Goal: Navigation & Orientation: Understand site structure

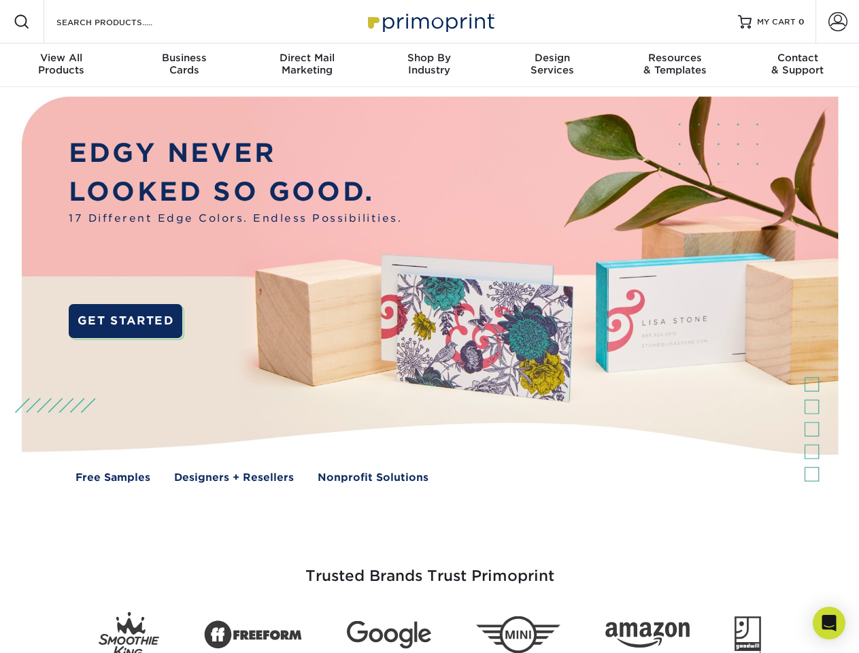
click at [429, 327] on img at bounding box center [429, 299] width 850 height 425
click at [22, 22] on span at bounding box center [22, 22] width 16 height 16
click at [837, 22] on span at bounding box center [838, 21] width 19 height 19
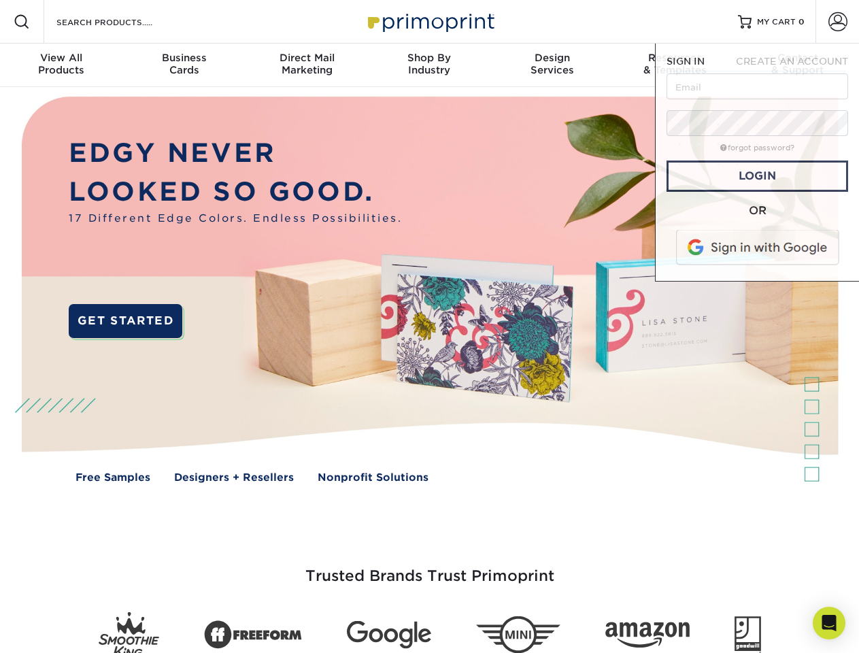
click at [61, 65] on div "View All Products" at bounding box center [61, 64] width 122 height 24
click at [184, 65] on div "Business Cards" at bounding box center [183, 64] width 122 height 24
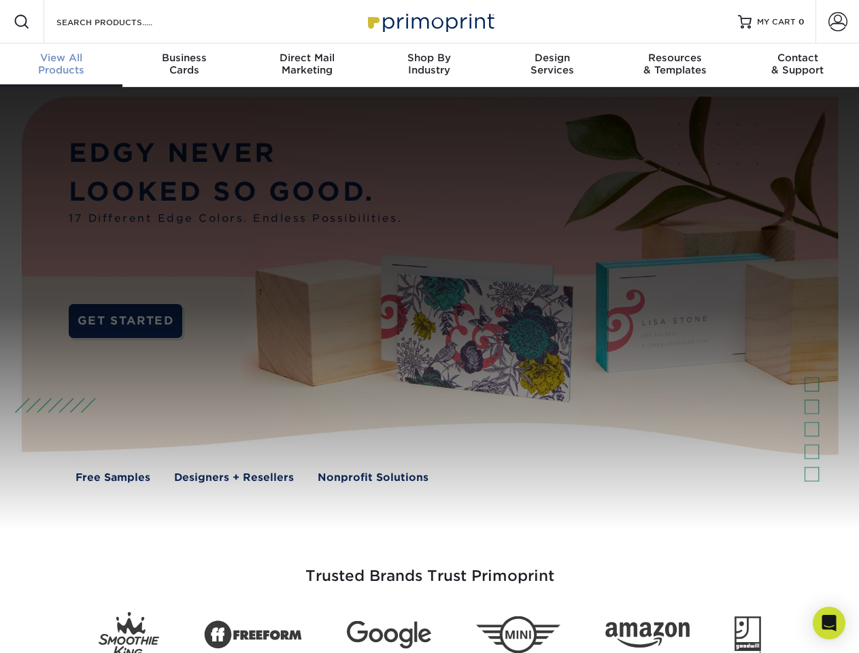
click at [307, 65] on div "Direct Mail Marketing" at bounding box center [307, 64] width 122 height 24
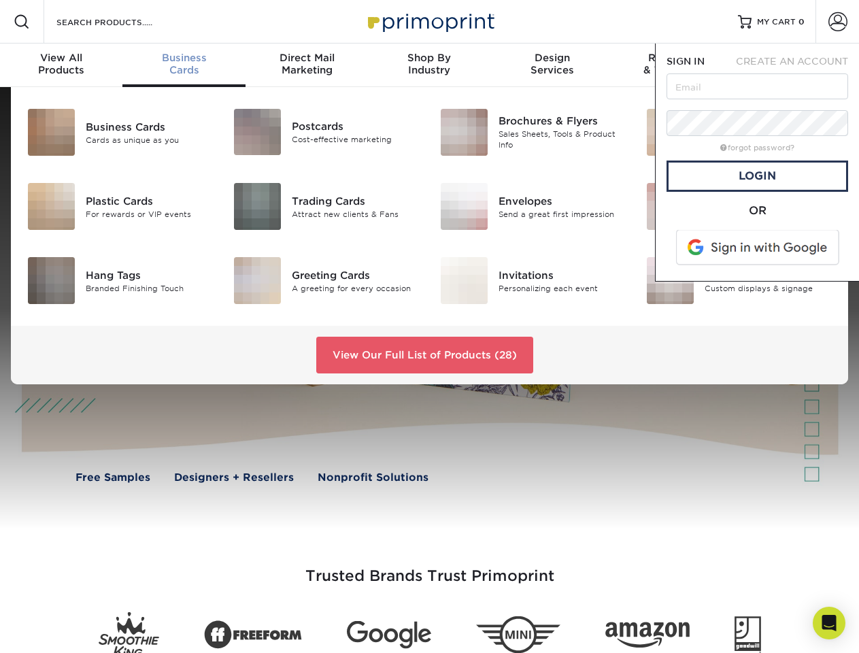
click at [429, 65] on div "Shop By Industry" at bounding box center [429, 64] width 122 height 24
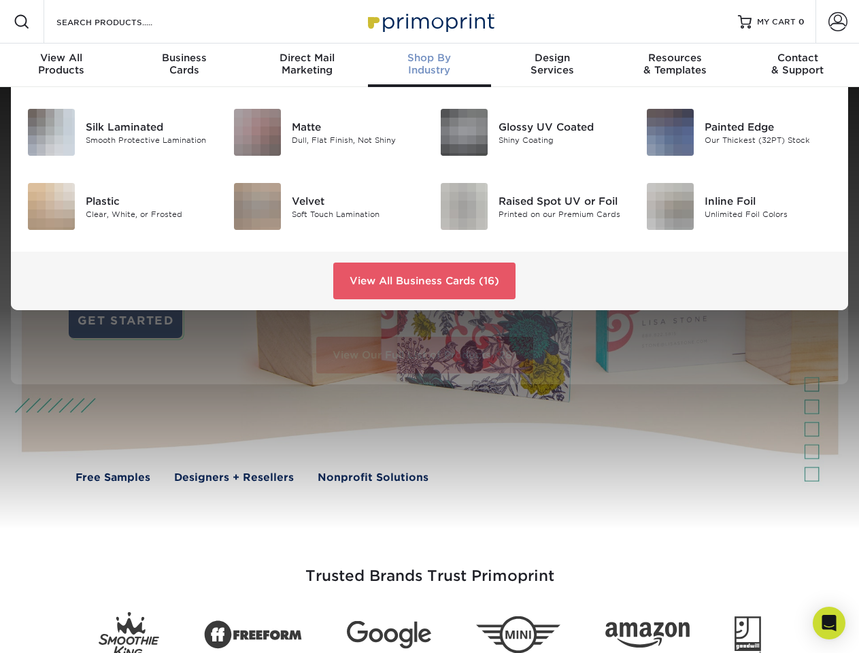
click at [552, 65] on div "Design Services" at bounding box center [552, 64] width 122 height 24
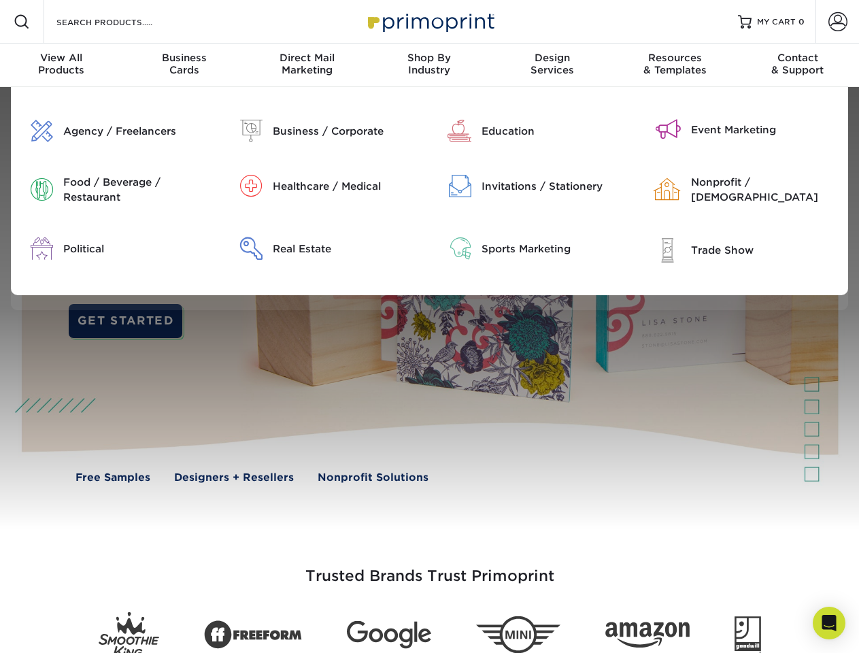
click at [675, 65] on nav "Resources Menu Search Products Account SIGN IN CREATE AN ACCOUNT forgot passwor…" at bounding box center [429, 43] width 859 height 87
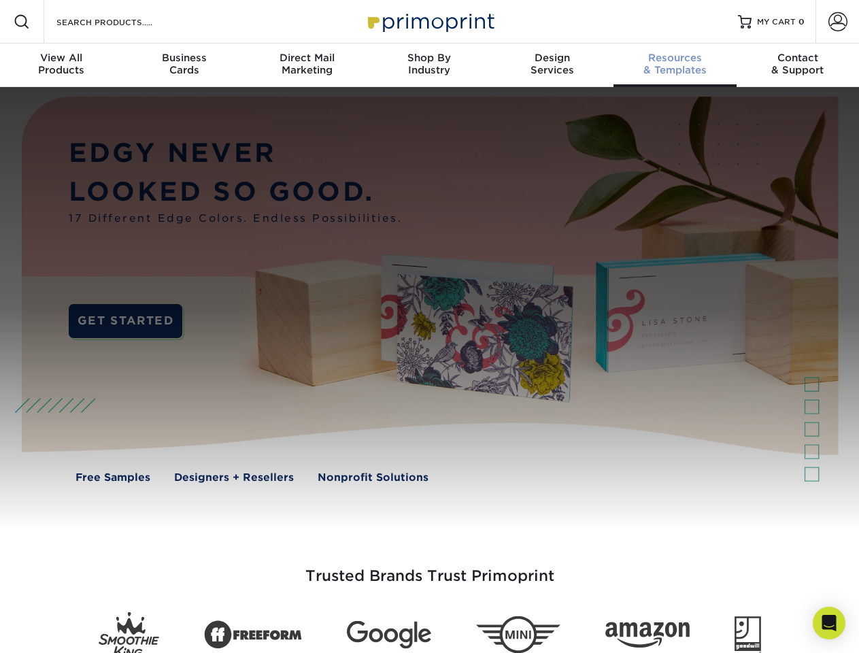
click at [798, 65] on div "Contact & Support" at bounding box center [798, 64] width 122 height 24
